Goal: Transaction & Acquisition: Purchase product/service

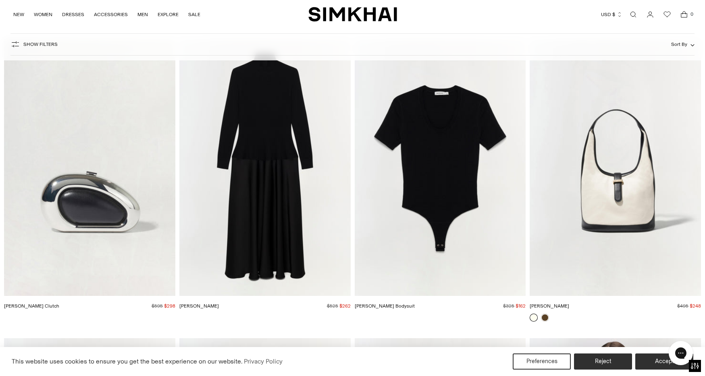
scroll to position [4276, 0]
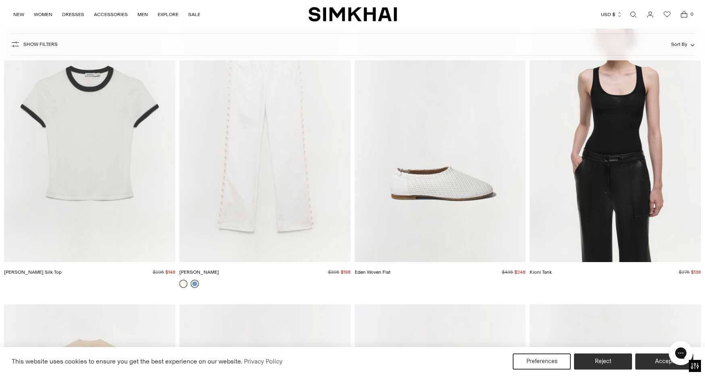
click at [196, 283] on link at bounding box center [195, 284] width 8 height 8
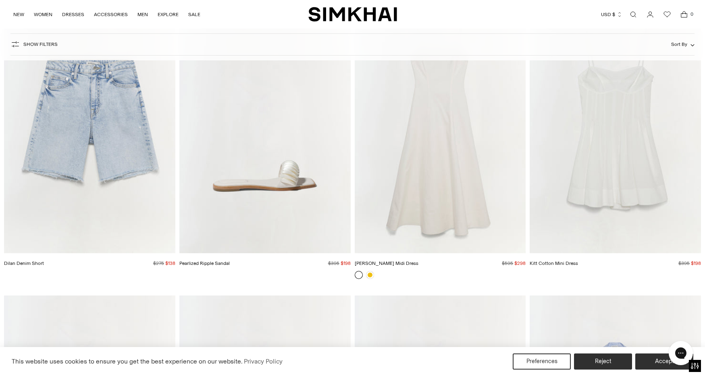
scroll to position [5158, 0]
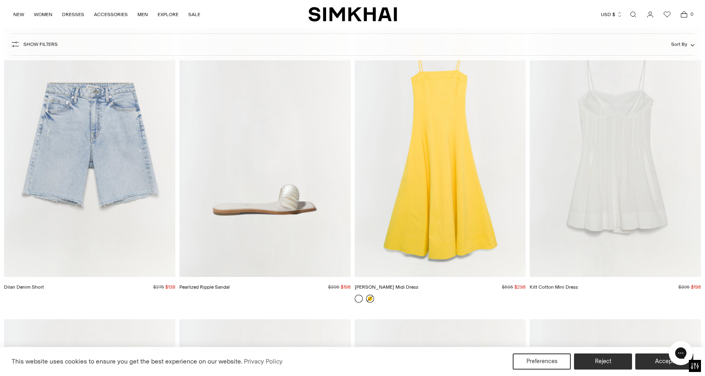
click at [370, 300] on link at bounding box center [370, 299] width 8 height 8
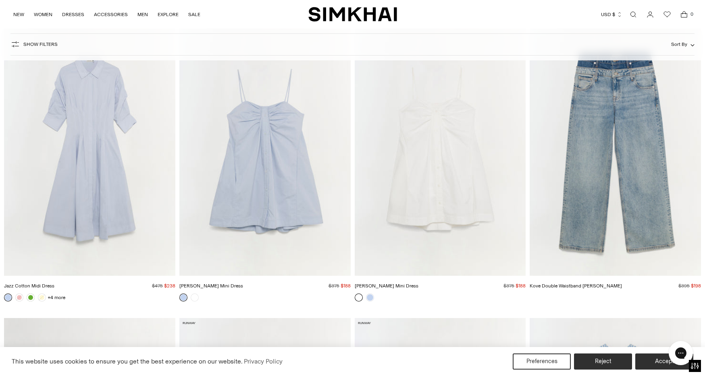
scroll to position [5714, 0]
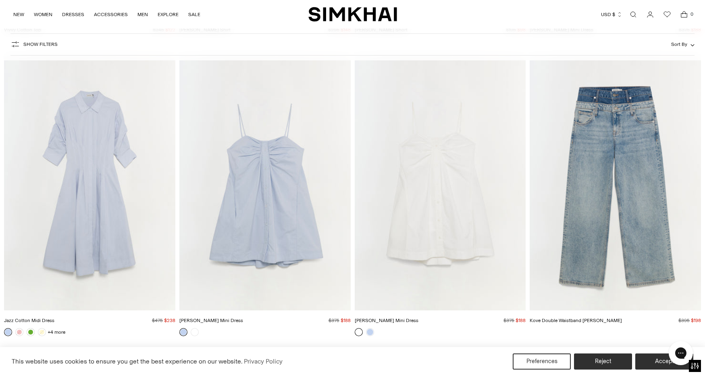
click at [0, 0] on img "Jazz Cotton Midi Dress" at bounding box center [0, 0] width 0 height 0
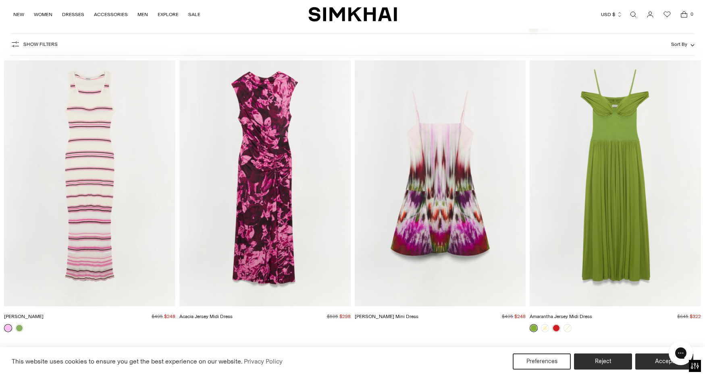
scroll to position [8976, 0]
click at [0, 0] on img "Acacia Jersey Midi Dress" at bounding box center [0, 0] width 0 height 0
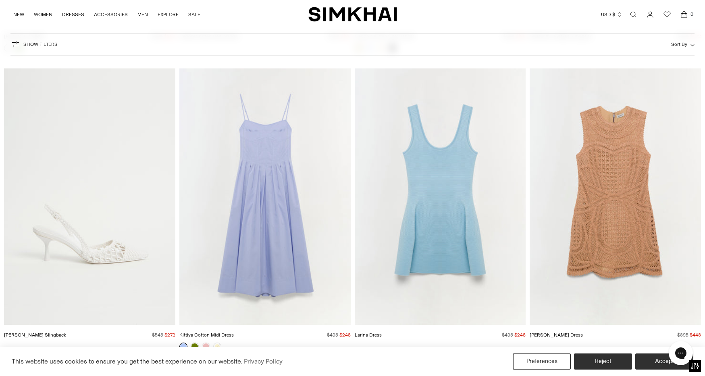
scroll to position [11962, 0]
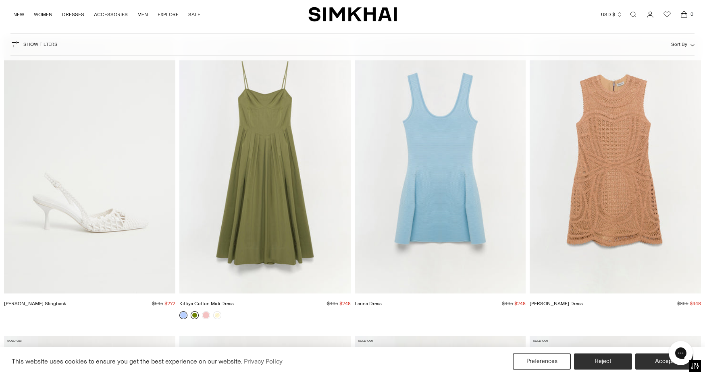
click at [197, 319] on link at bounding box center [195, 315] width 8 height 8
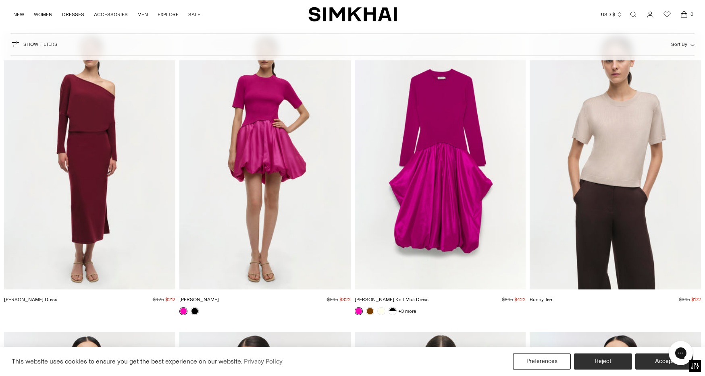
scroll to position [14043, 0]
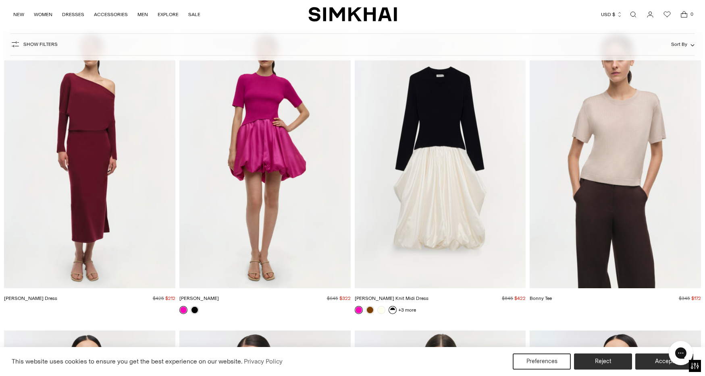
click at [391, 312] on link at bounding box center [392, 310] width 8 height 8
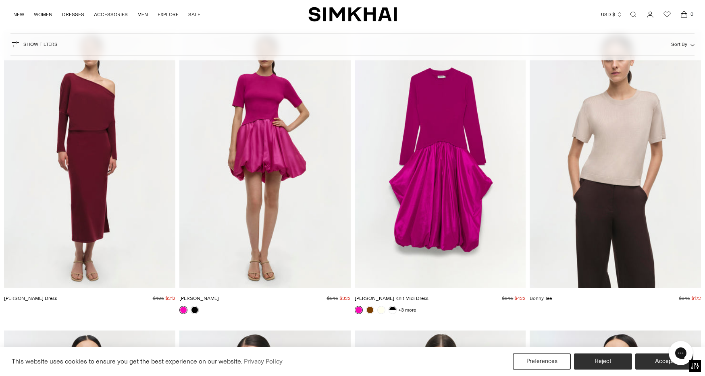
click at [0, 0] on img "Kenlie Taffeta Knit Midi Dress" at bounding box center [0, 0] width 0 height 0
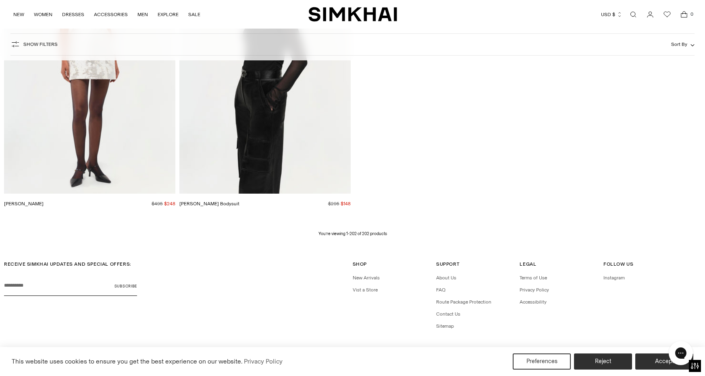
scroll to position [15054, 0]
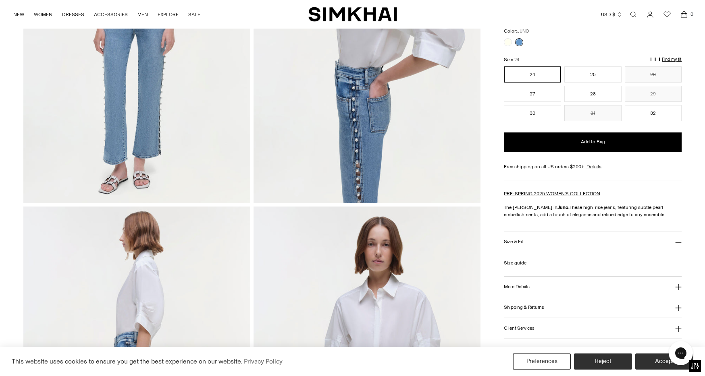
scroll to position [202, 0]
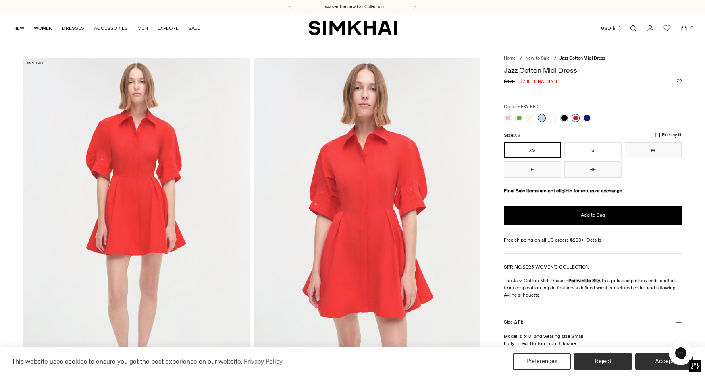
click at [574, 118] on link at bounding box center [575, 118] width 8 height 8
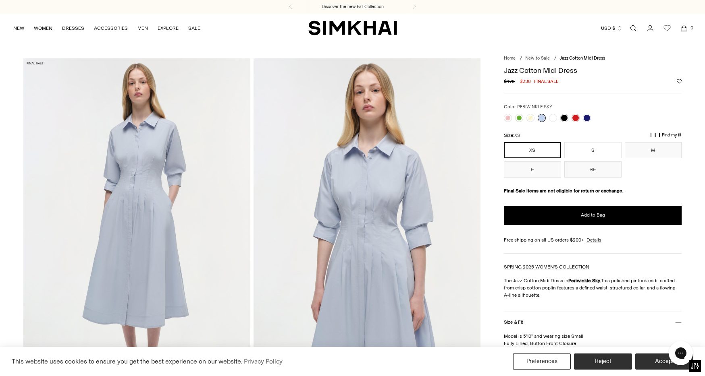
click at [541, 118] on link at bounding box center [541, 118] width 8 height 8
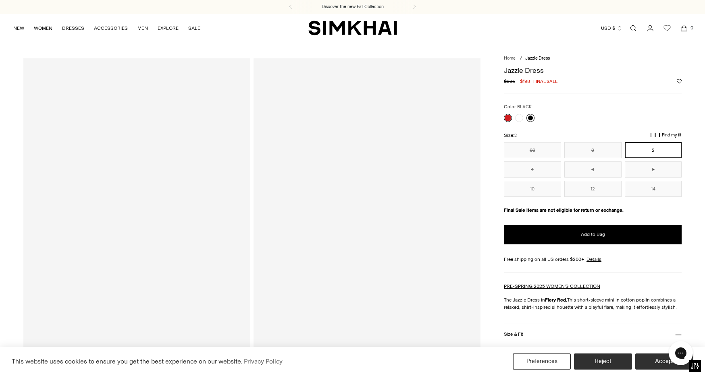
click at [531, 119] on link at bounding box center [530, 118] width 8 height 8
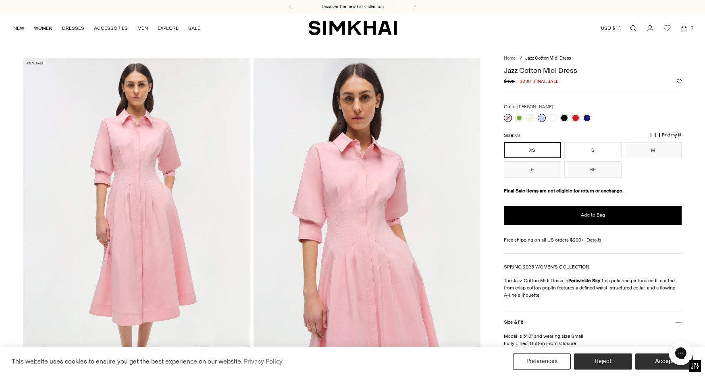
click at [506, 116] on link at bounding box center [508, 118] width 8 height 8
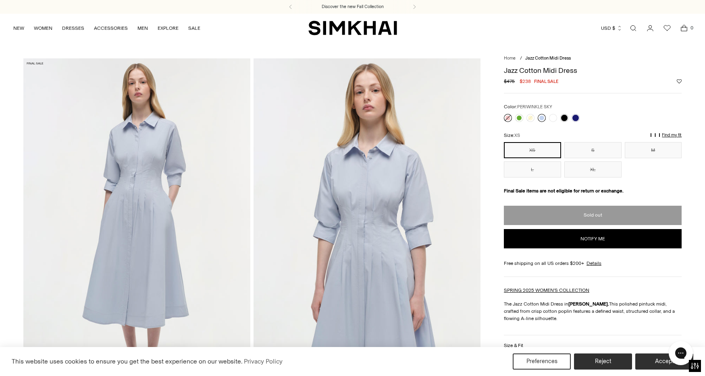
click at [541, 117] on link at bounding box center [541, 118] width 8 height 8
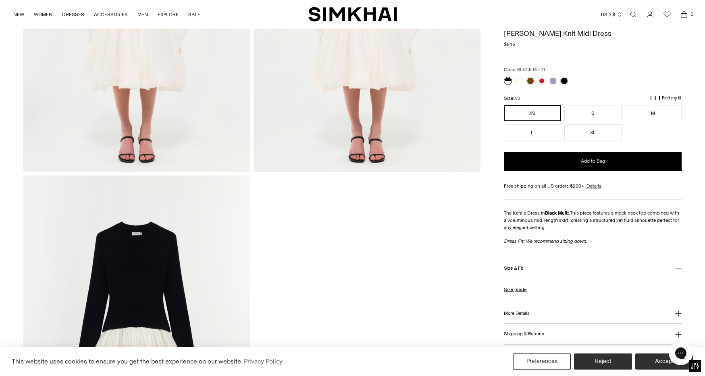
scroll to position [809, 0]
